Goal: Find specific page/section: Find specific page/section

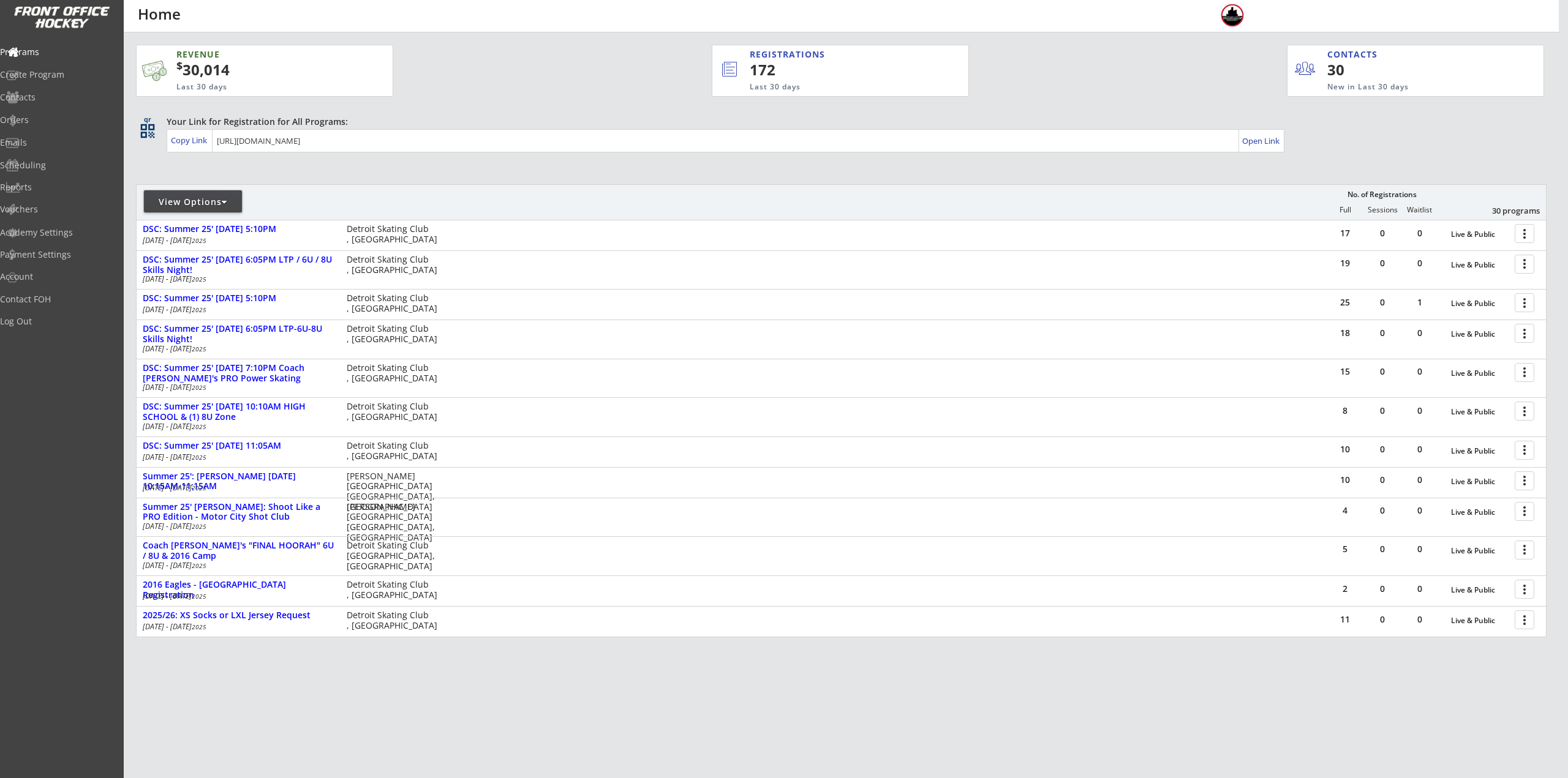
click at [202, 207] on div "View Options" at bounding box center [192, 202] width 98 height 12
select select ""Upcoming Programs""
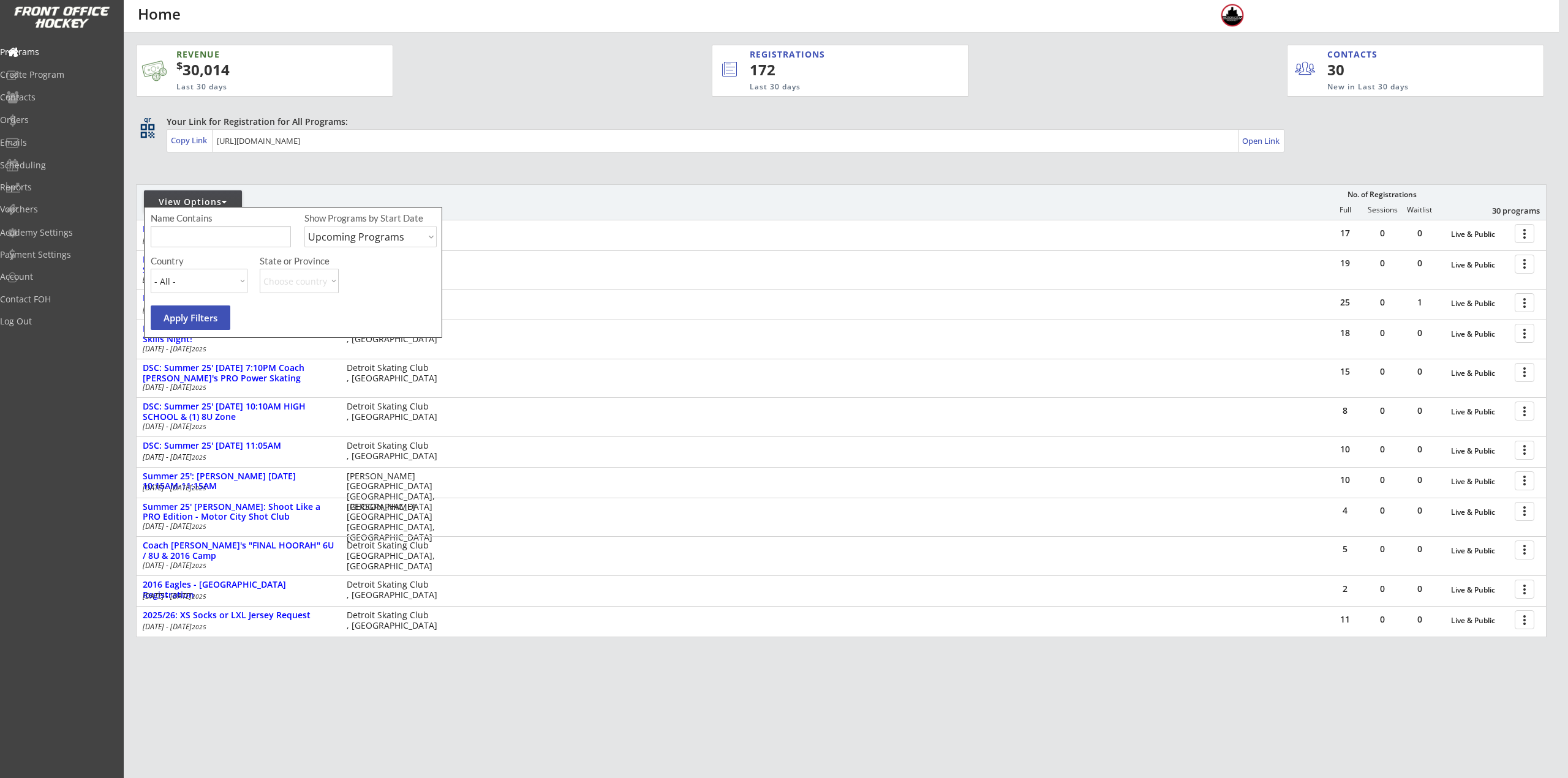
click at [219, 230] on input "input" at bounding box center [220, 236] width 140 height 22
type input "6U"
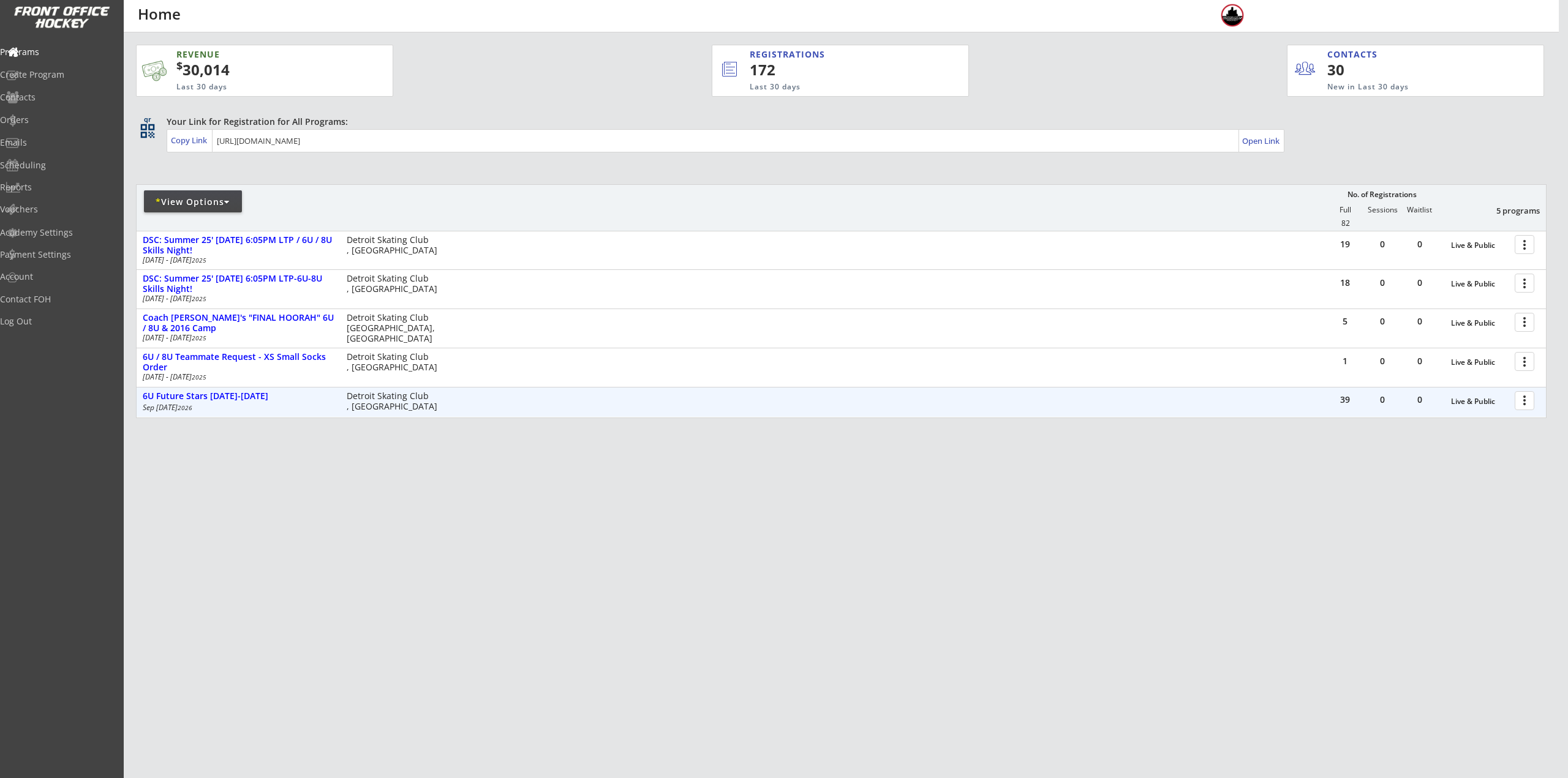
click at [1522, 403] on div at bounding box center [1527, 400] width 22 height 22
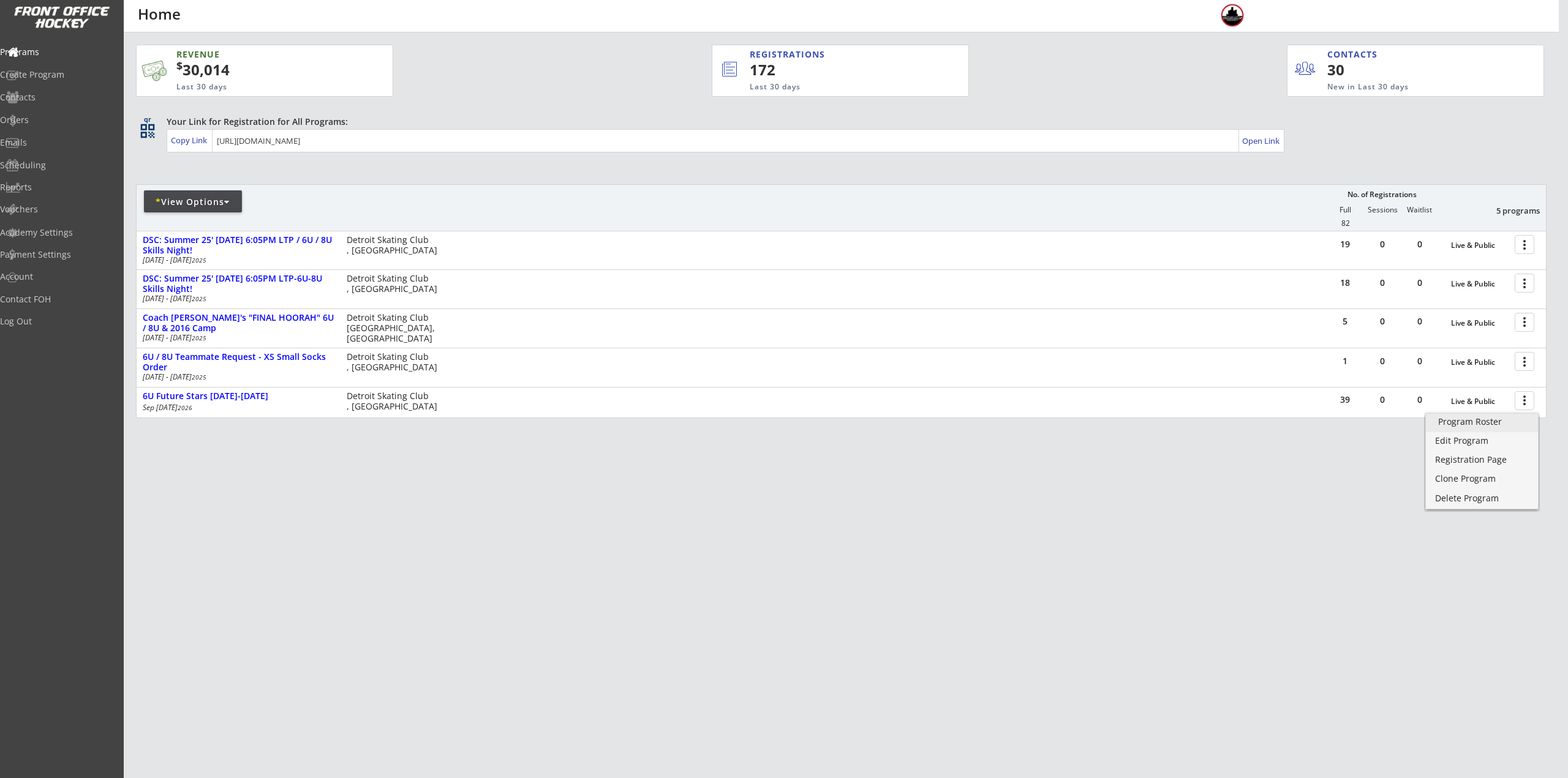
click at [1500, 424] on div "Program Roster" at bounding box center [1482, 422] width 88 height 9
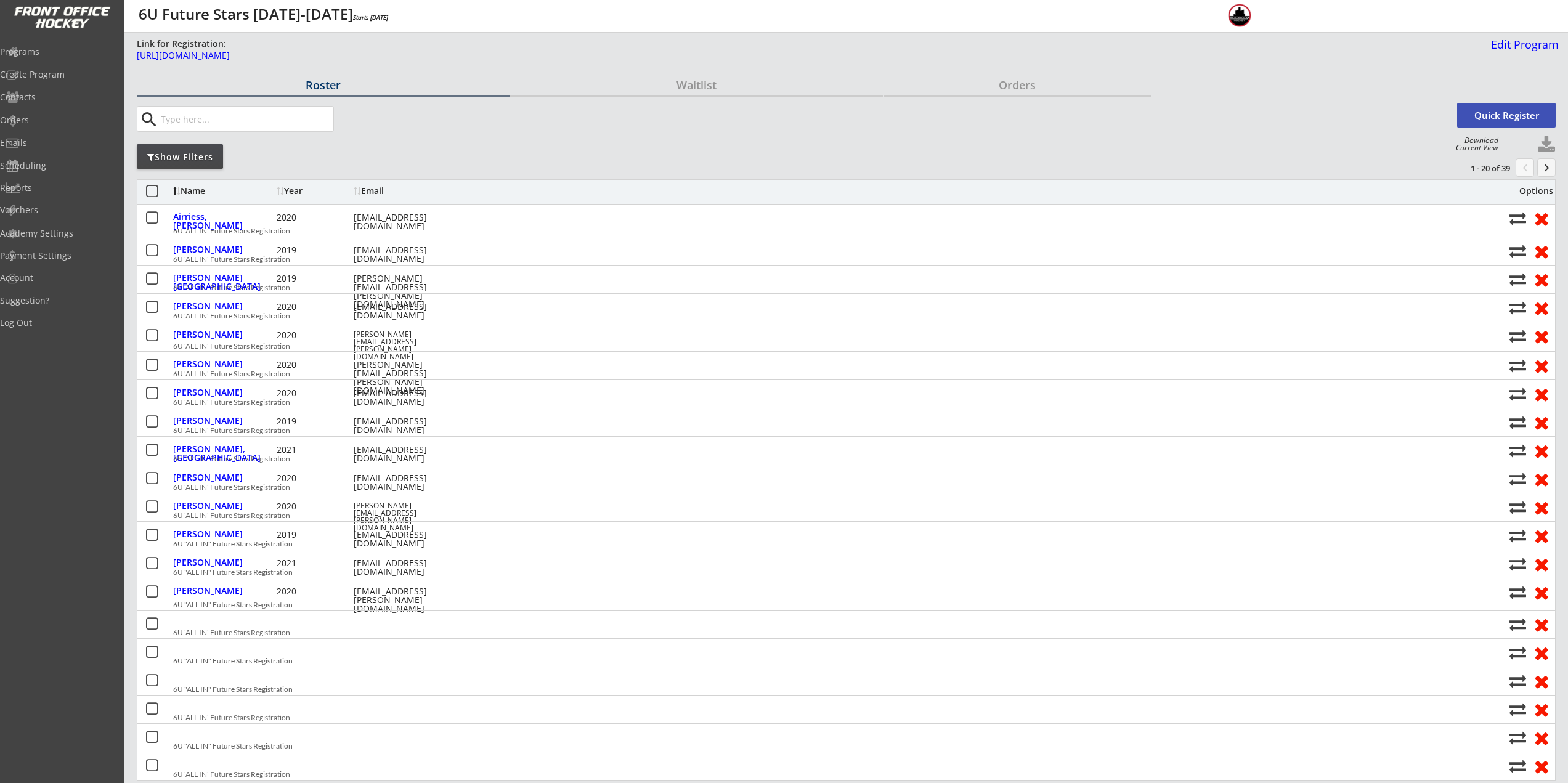
click at [215, 160] on div "Show Filters" at bounding box center [180, 157] width 86 height 12
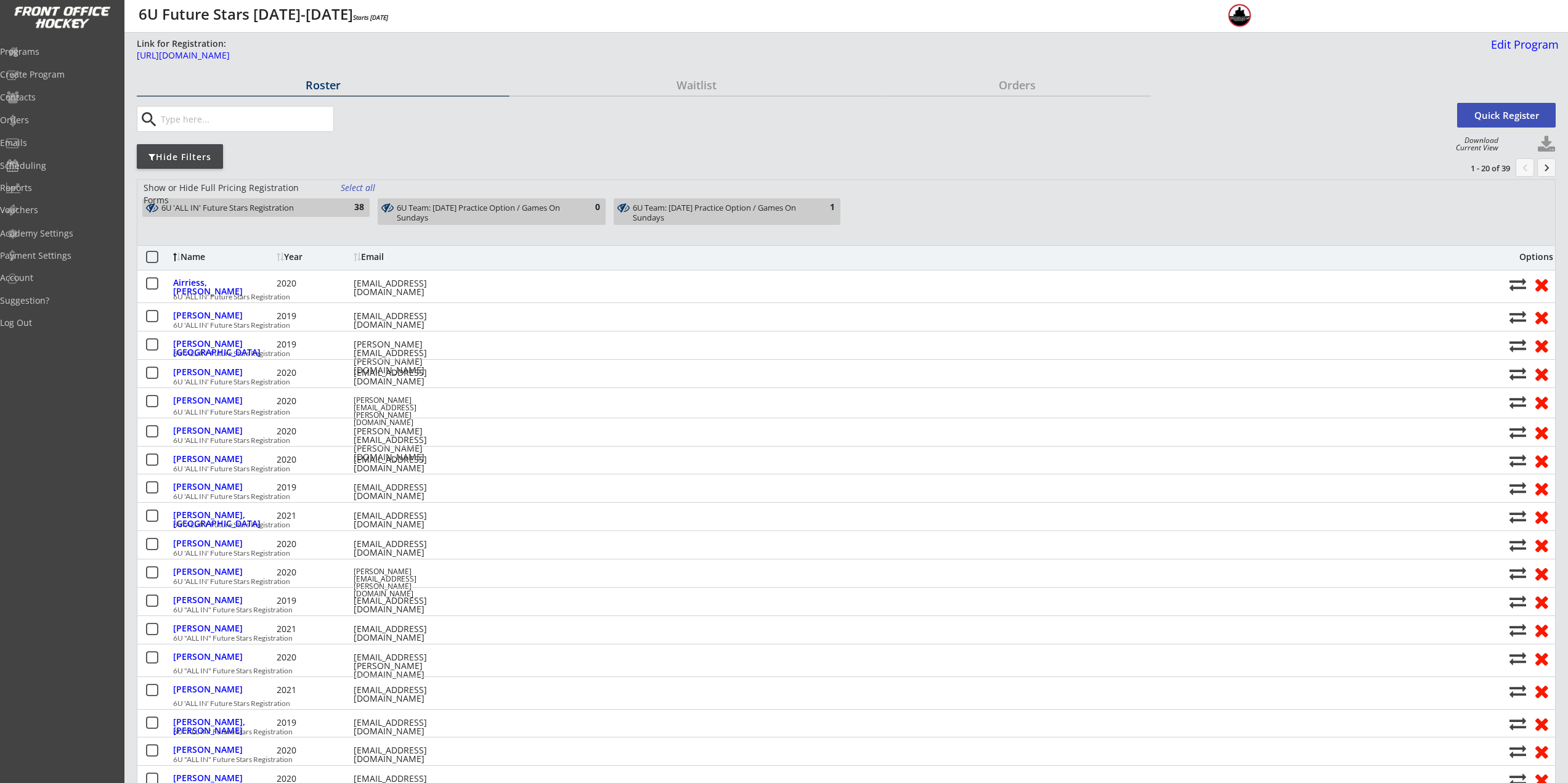
click at [191, 123] on input "input" at bounding box center [245, 119] width 175 height 25
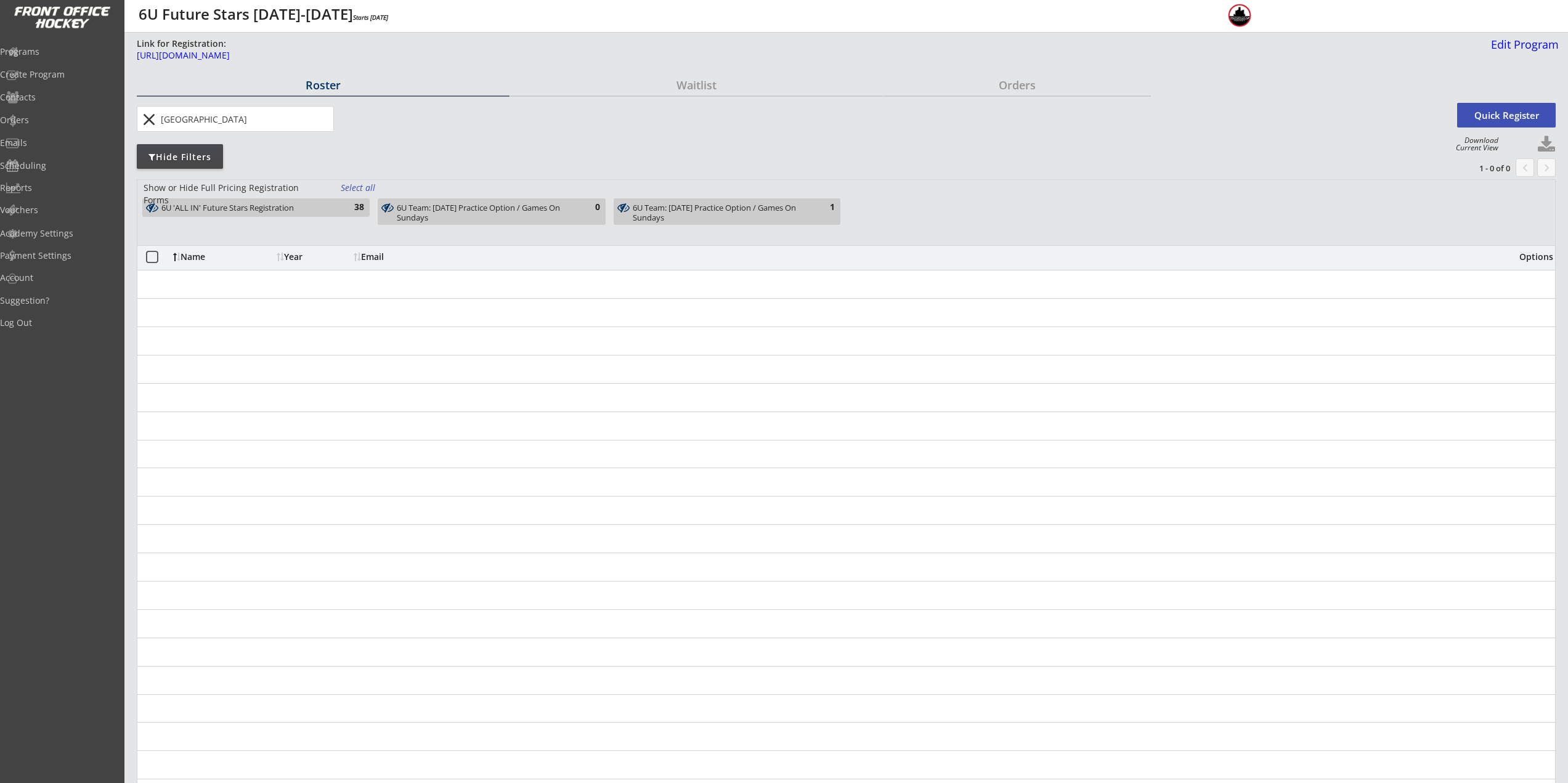
type input "[GEOGRAPHIC_DATA]"
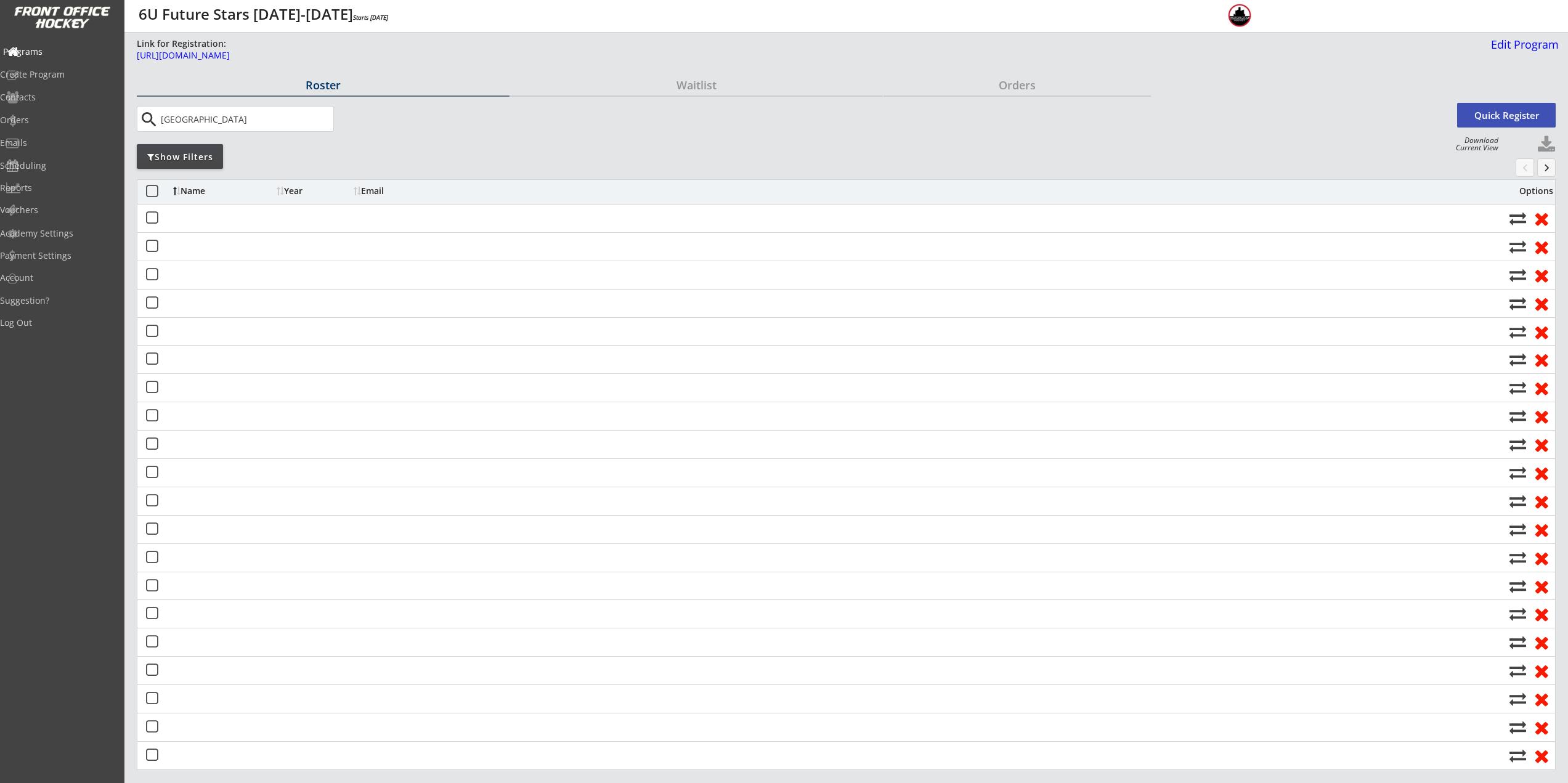
click at [44, 49] on div "Programs" at bounding box center [58, 52] width 111 height 9
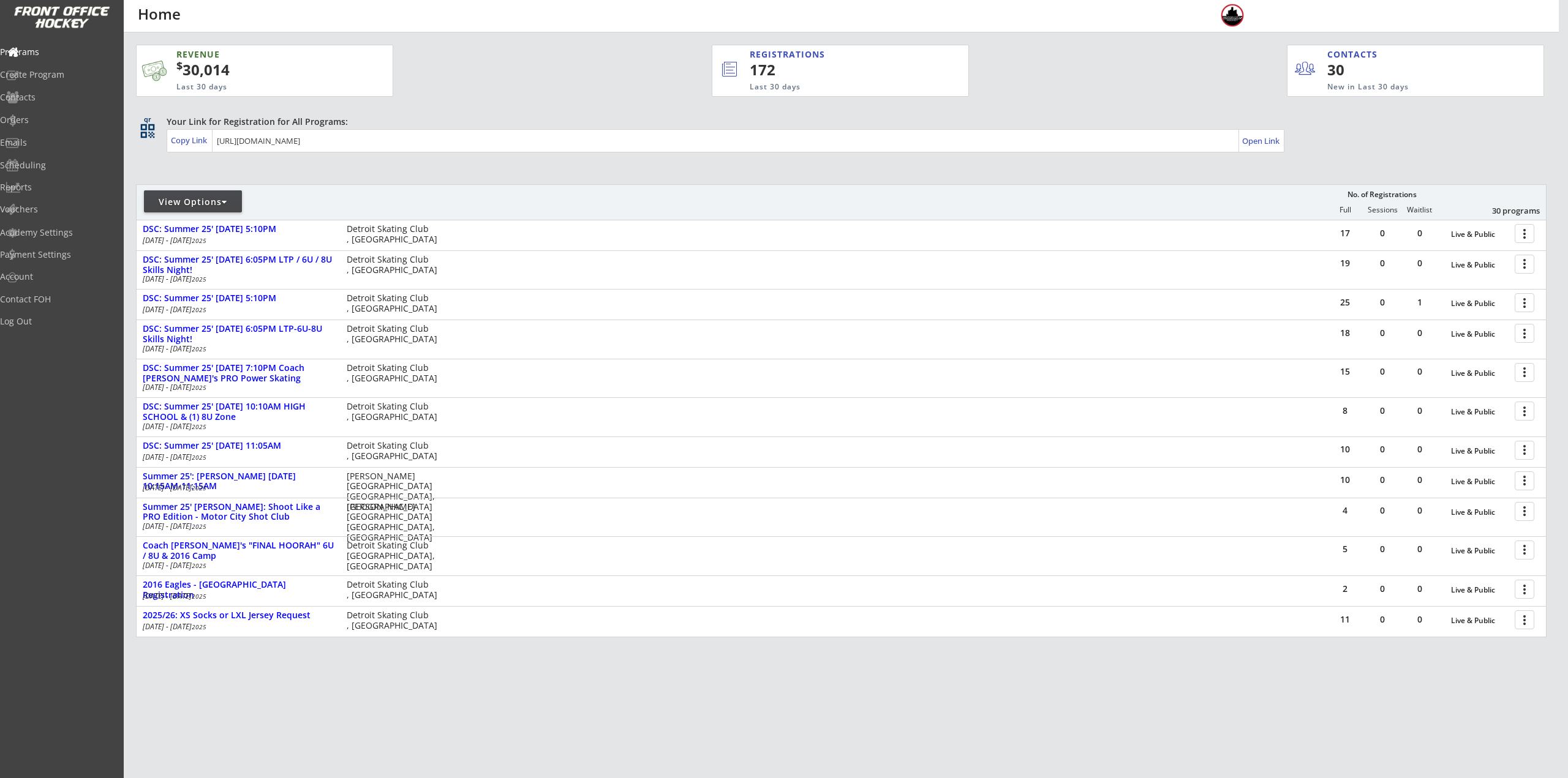
click at [230, 207] on div "View Options" at bounding box center [192, 202] width 98 height 12
select select ""Upcoming Programs""
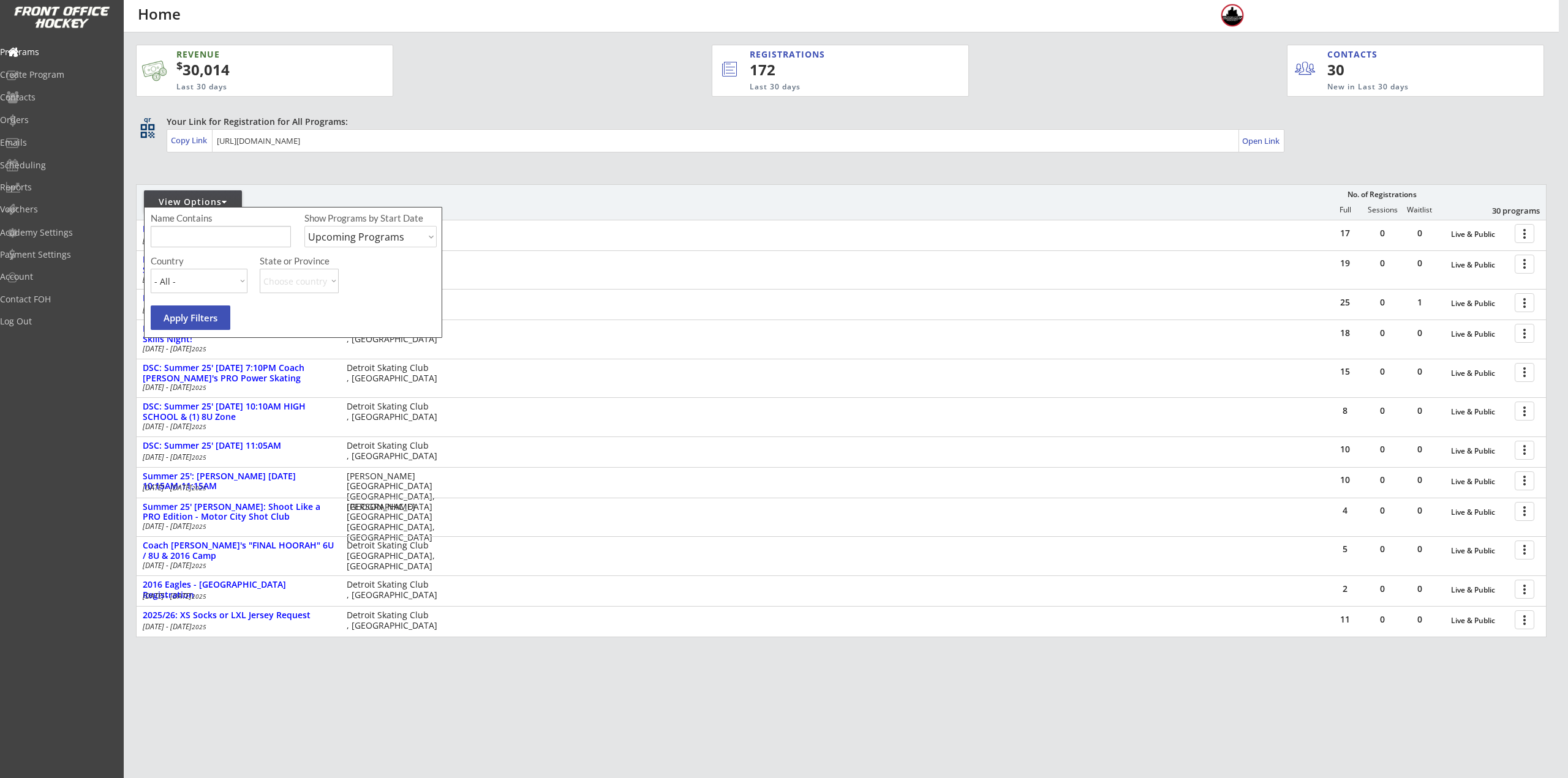
click at [258, 237] on input "input" at bounding box center [220, 236] width 140 height 22
type input "camp"
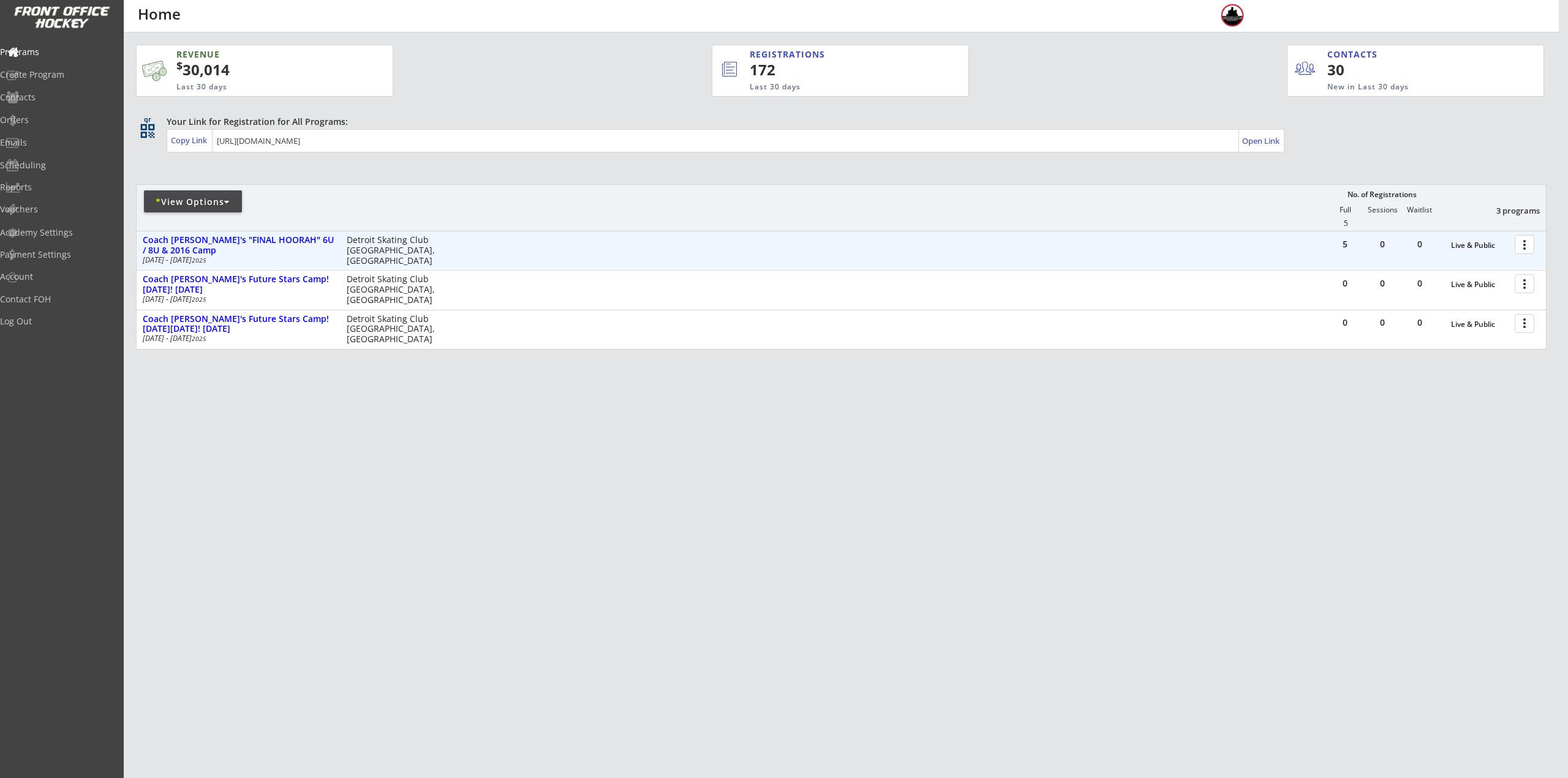
click at [1516, 247] on button "more_vert" at bounding box center [1525, 245] width 20 height 19
click at [1522, 247] on div at bounding box center [1527, 244] width 22 height 22
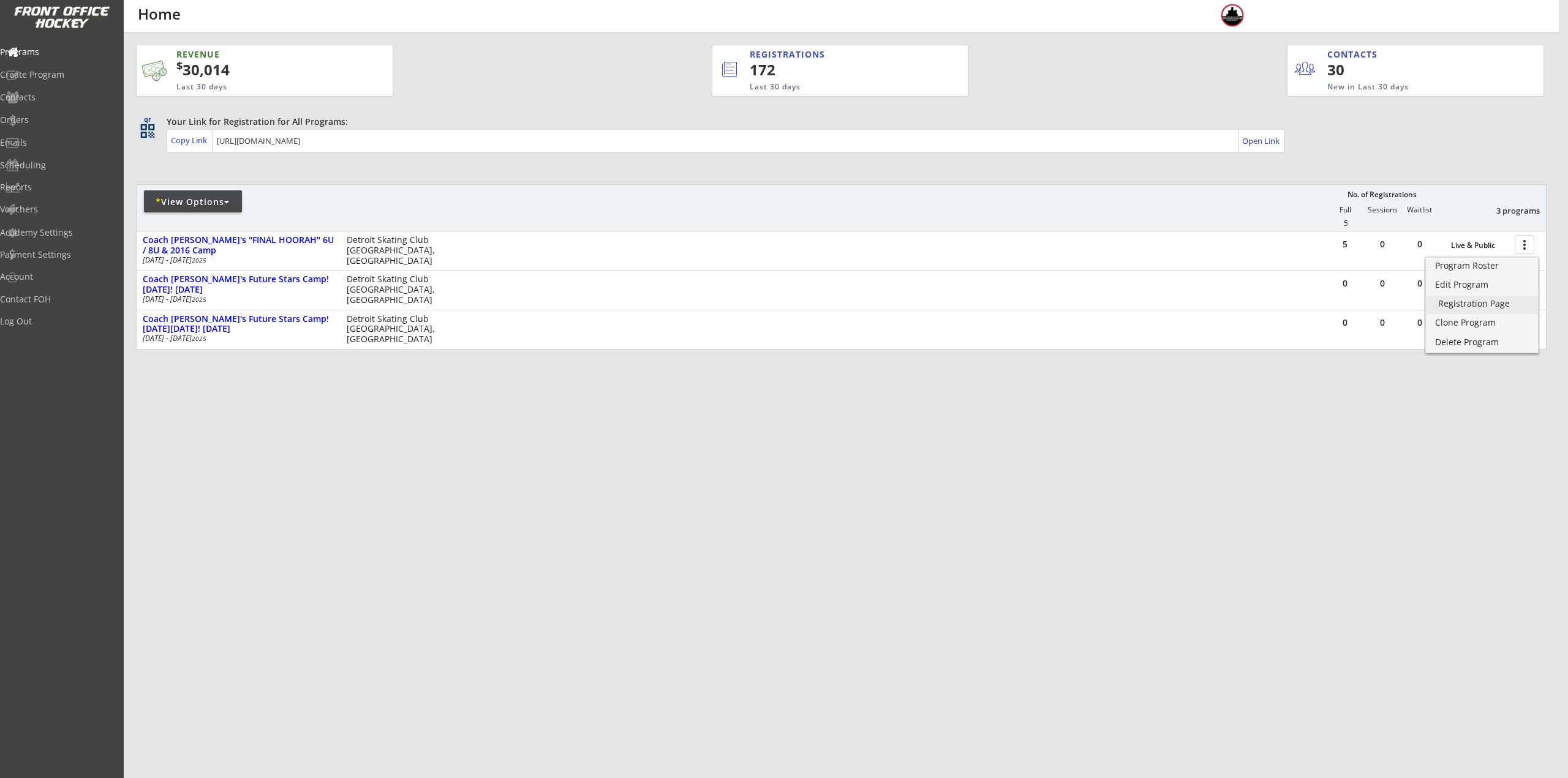
click at [1478, 303] on div "Registration Page" at bounding box center [1482, 304] width 88 height 9
